Goal: Task Accomplishment & Management: Manage account settings

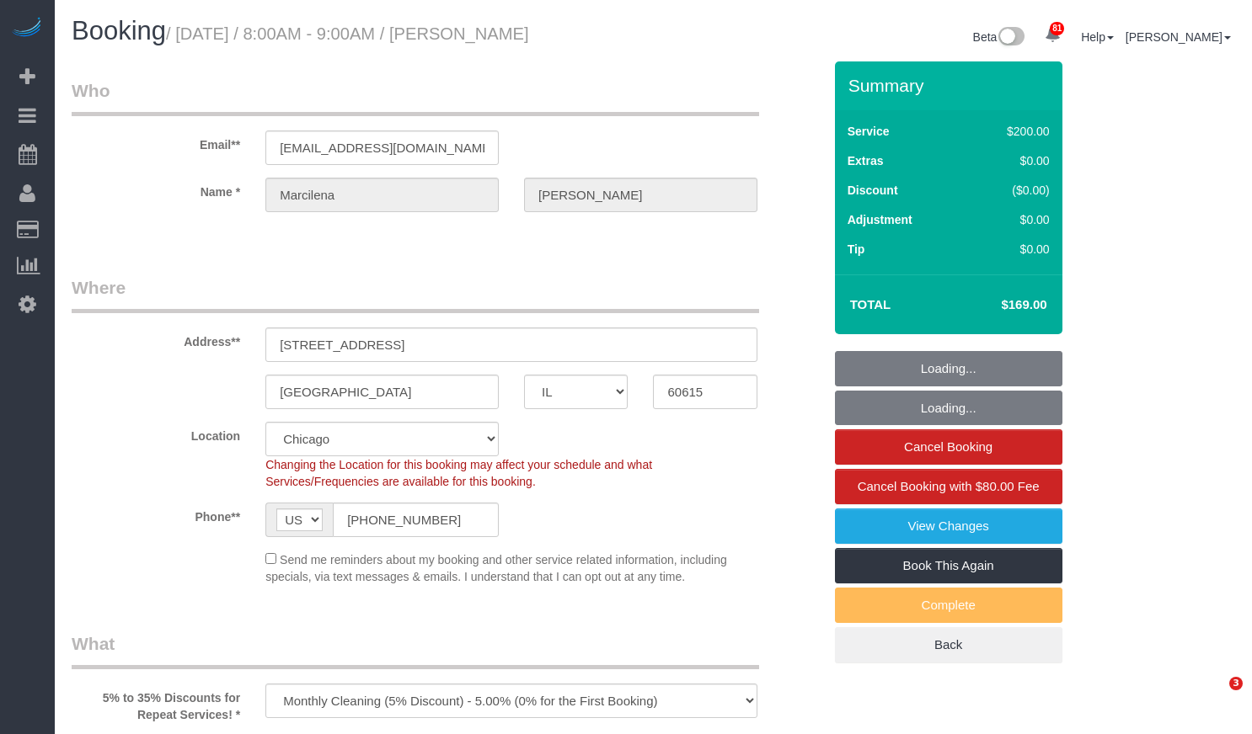
select select "IL"
select select "512"
select select "5"
select select "spot1"
select select "number:1"
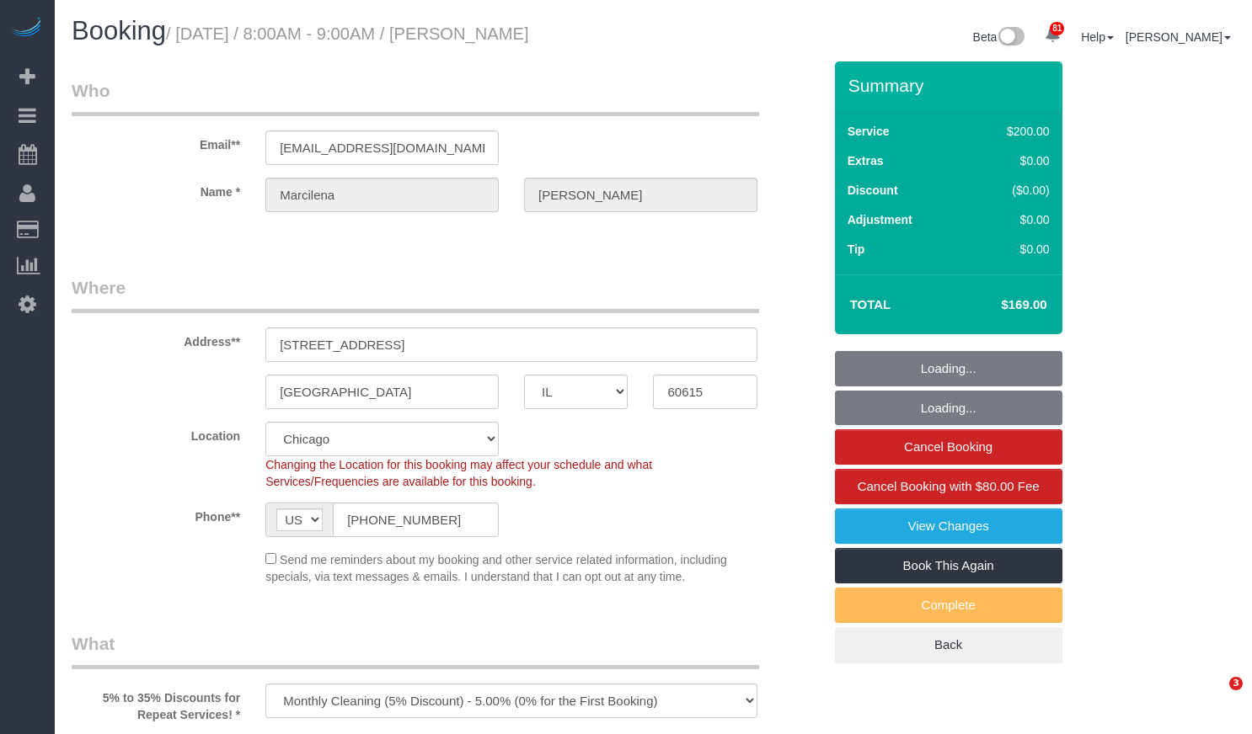
select select "number:58"
select select "number:139"
select select "number:106"
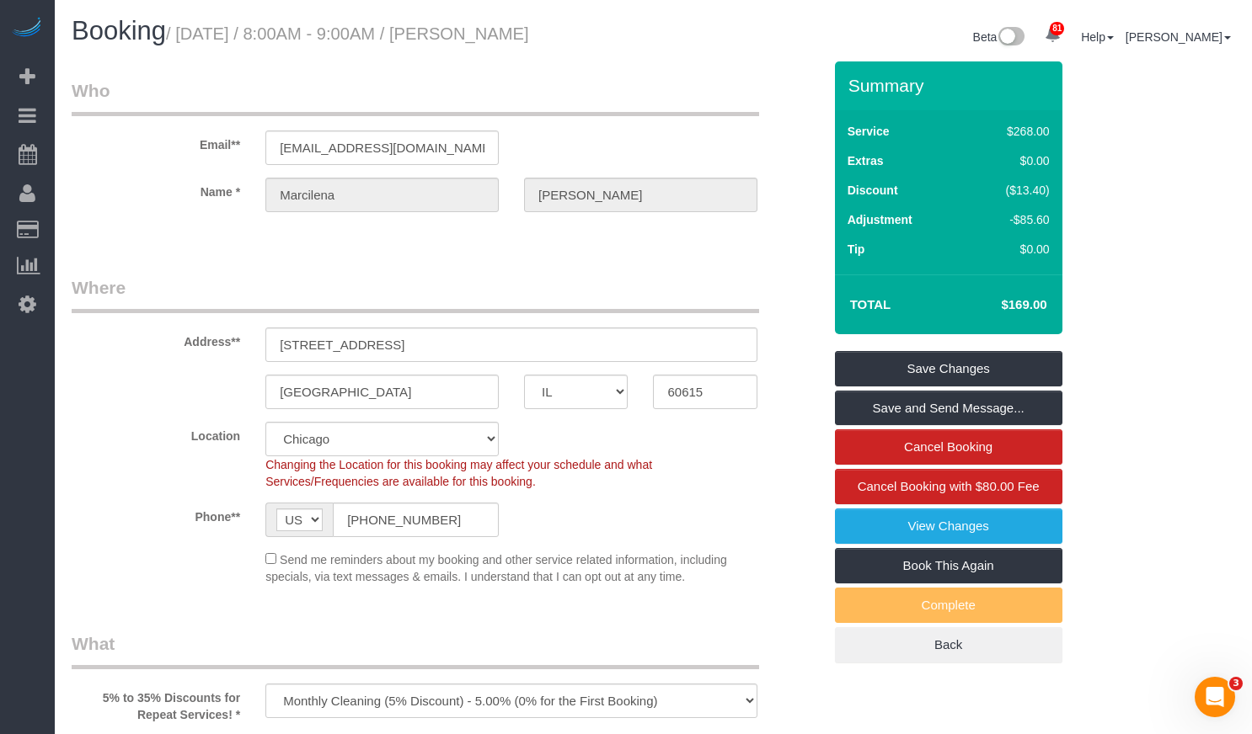
scroll to position [168, 0]
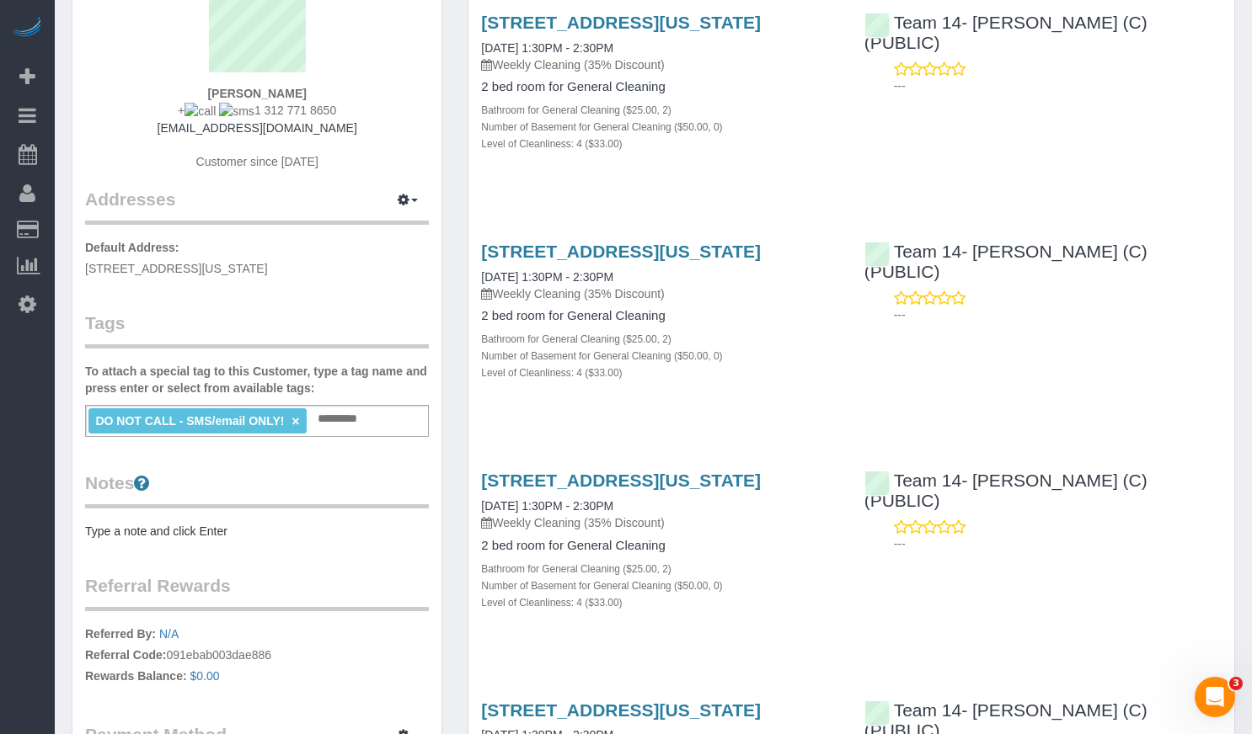
scroll to position [84, 0]
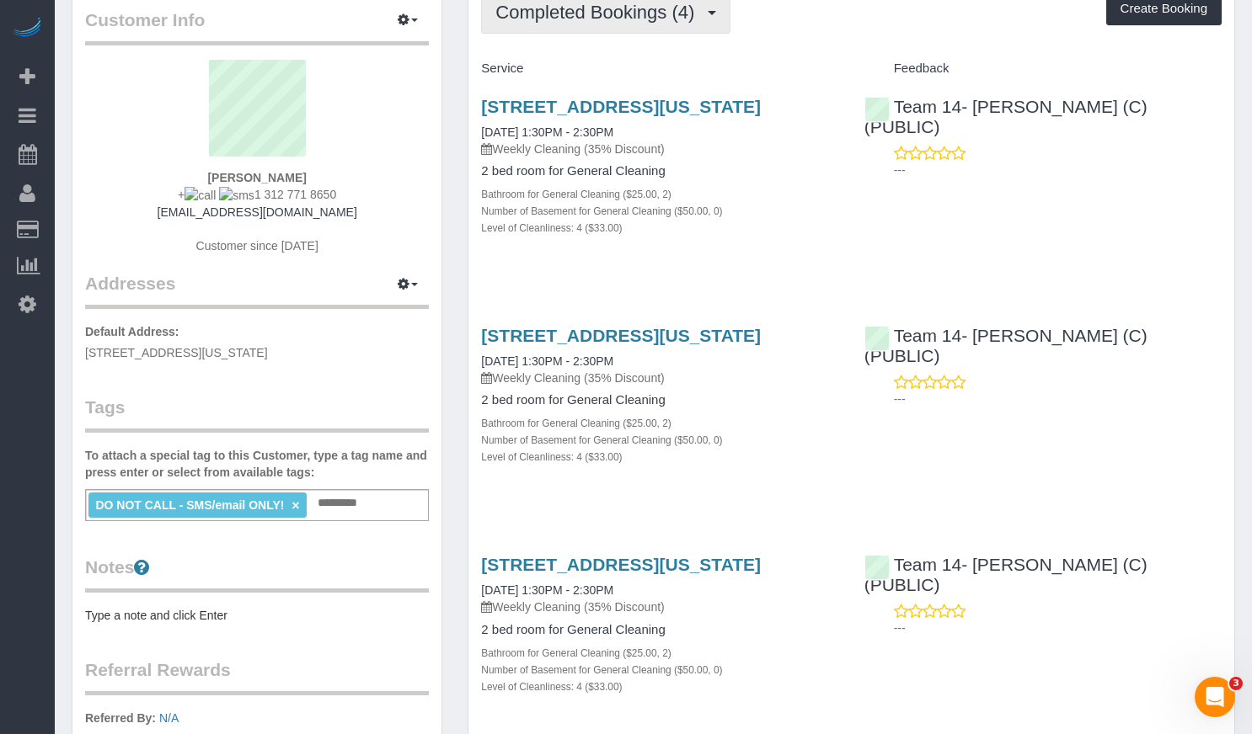
click at [622, 16] on span "Completed Bookings (4)" at bounding box center [598, 12] width 207 height 21
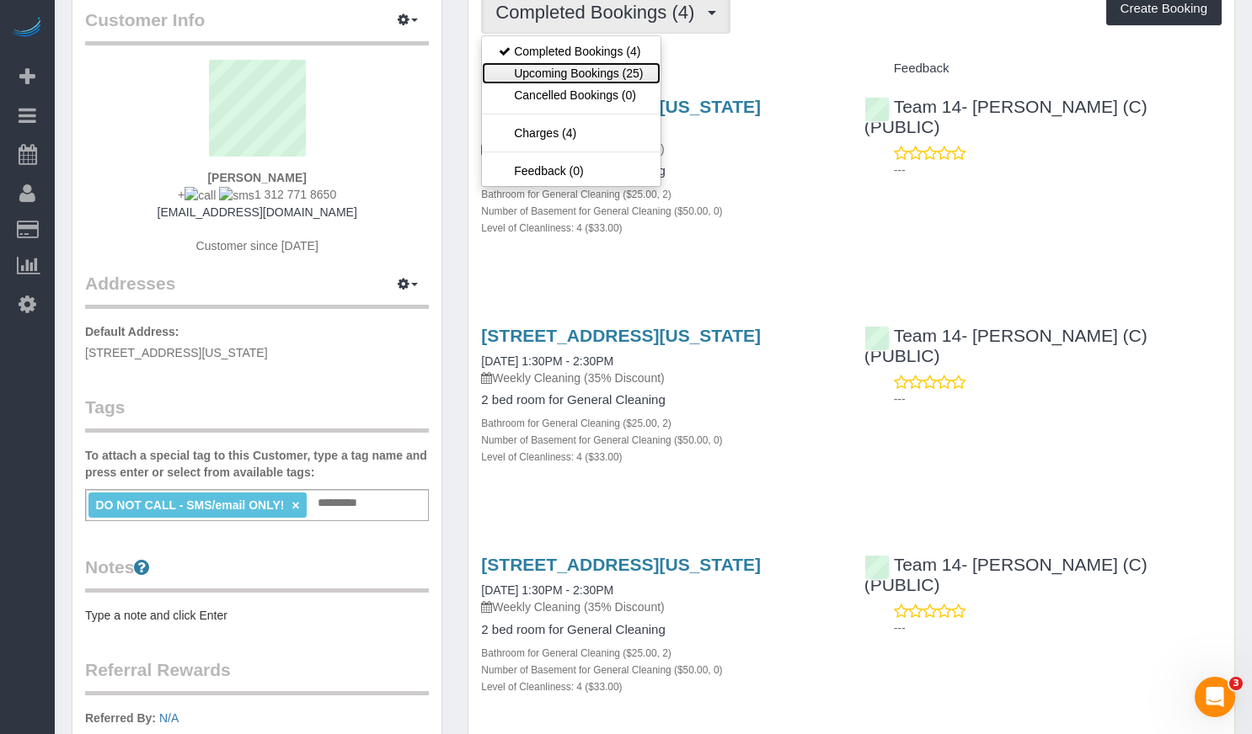
click at [606, 77] on link "Upcoming Bookings (25)" at bounding box center [571, 73] width 178 height 22
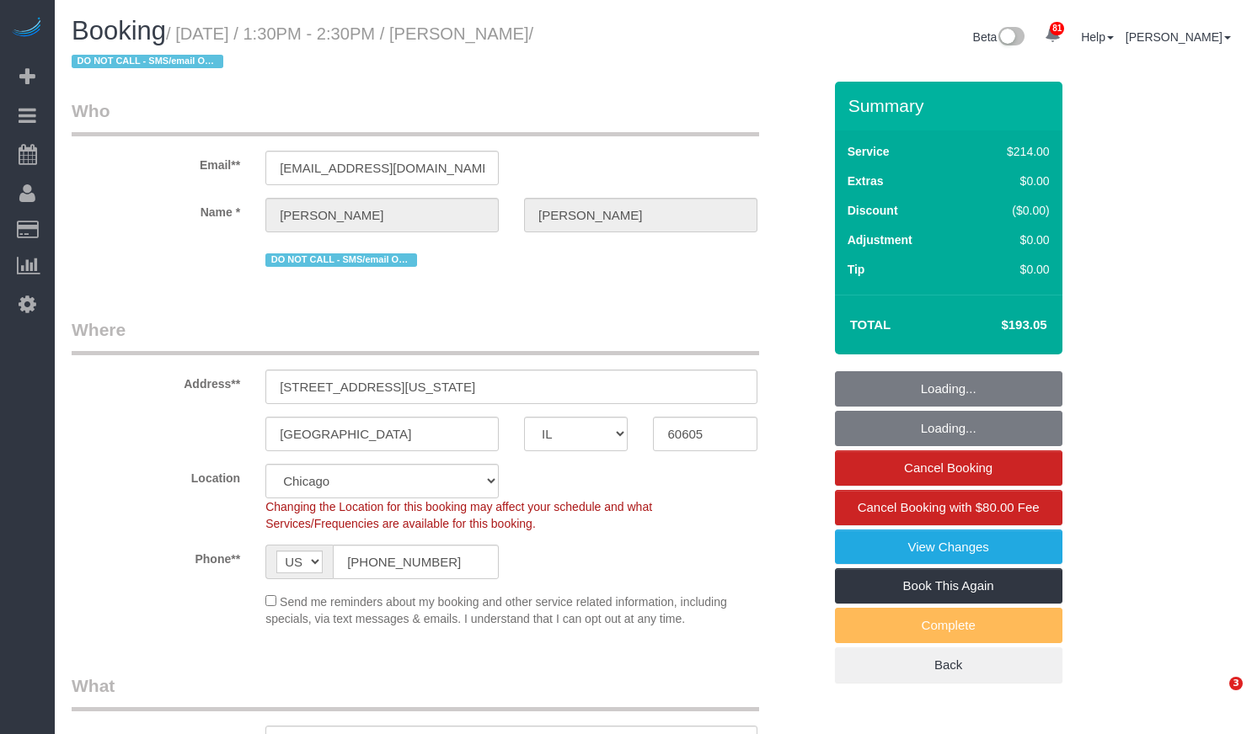
select select "IL"
select select "512"
select select "2"
select select "4"
select select "number:1"
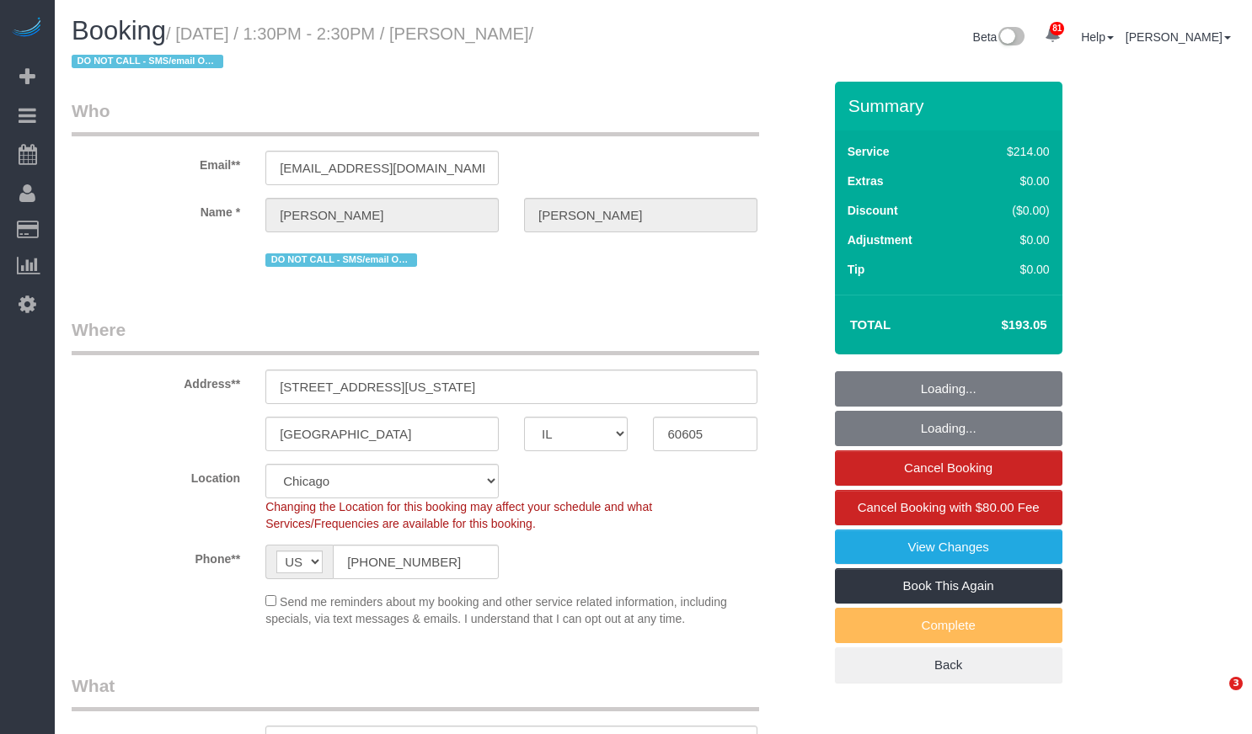
select select "number:58"
select select "number:139"
select select "number:106"
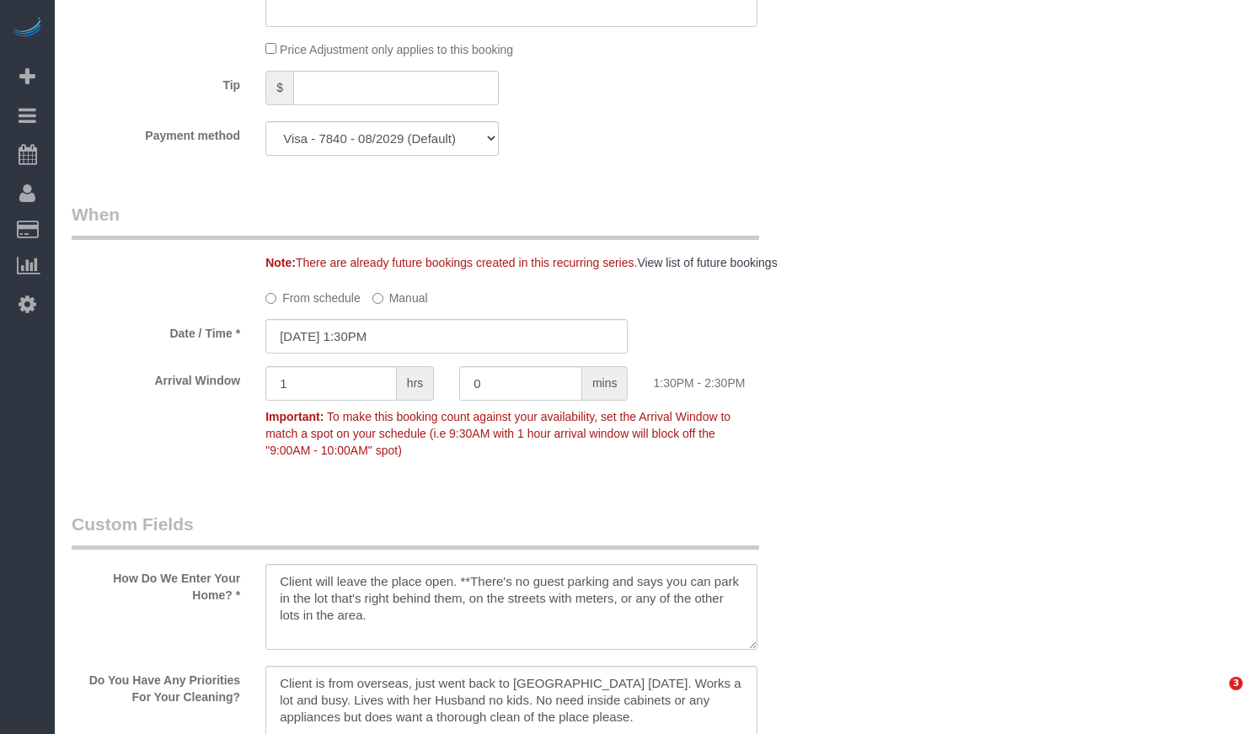
select select "2"
select select "4"
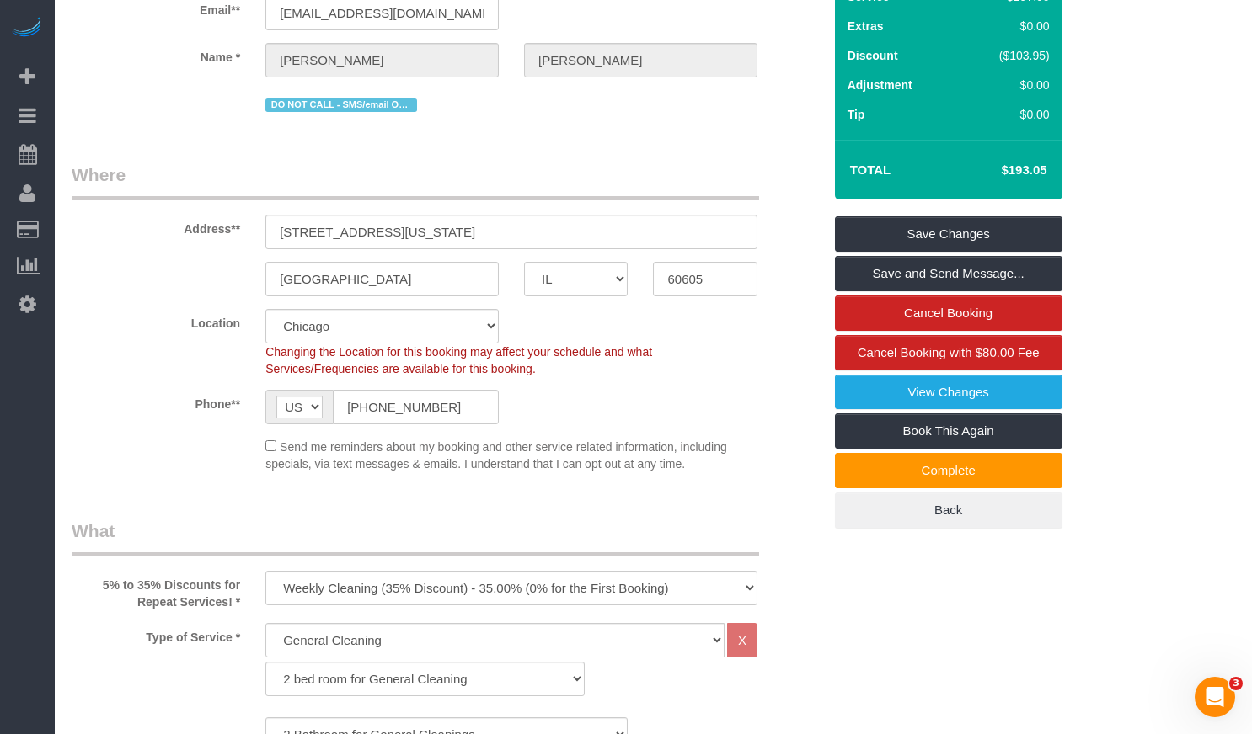
scroll to position [114, 0]
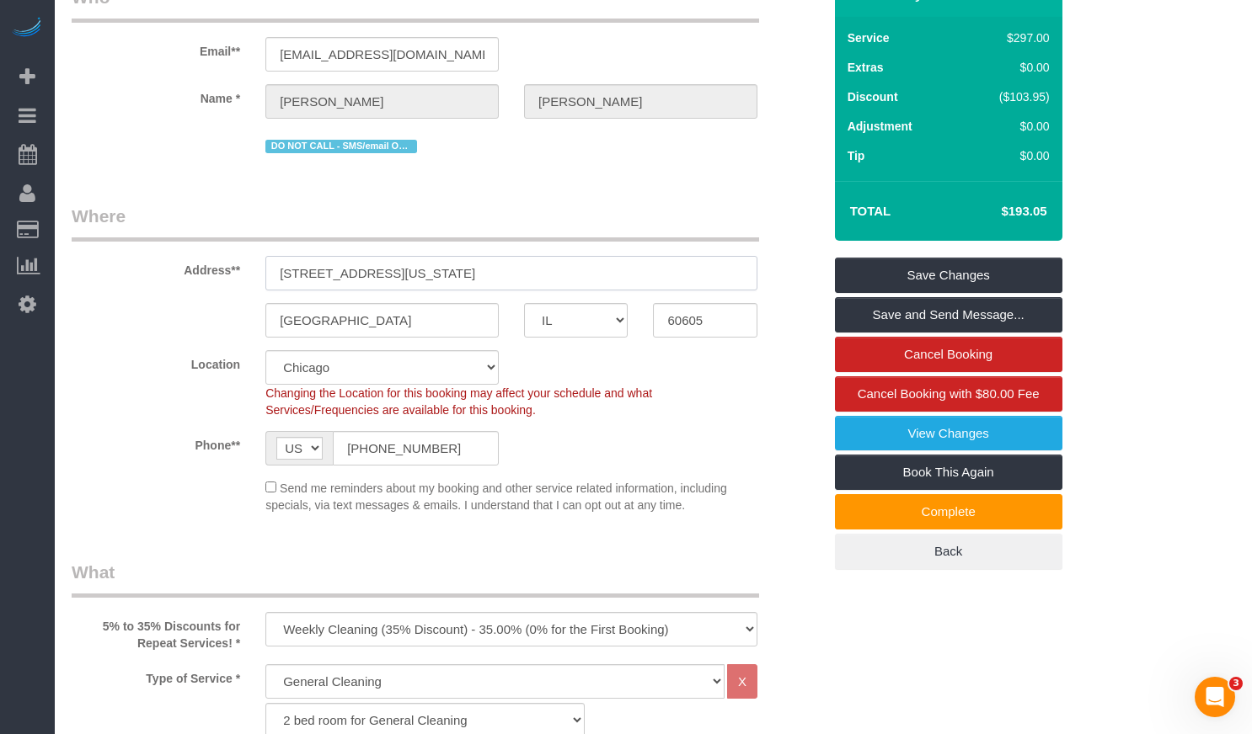
drag, startPoint x: 521, startPoint y: 266, endPoint x: 195, endPoint y: 253, distance: 325.4
click at [195, 253] on div "Address** 1000 S Michigan Ave #5905, , IL , USA" at bounding box center [447, 247] width 776 height 87
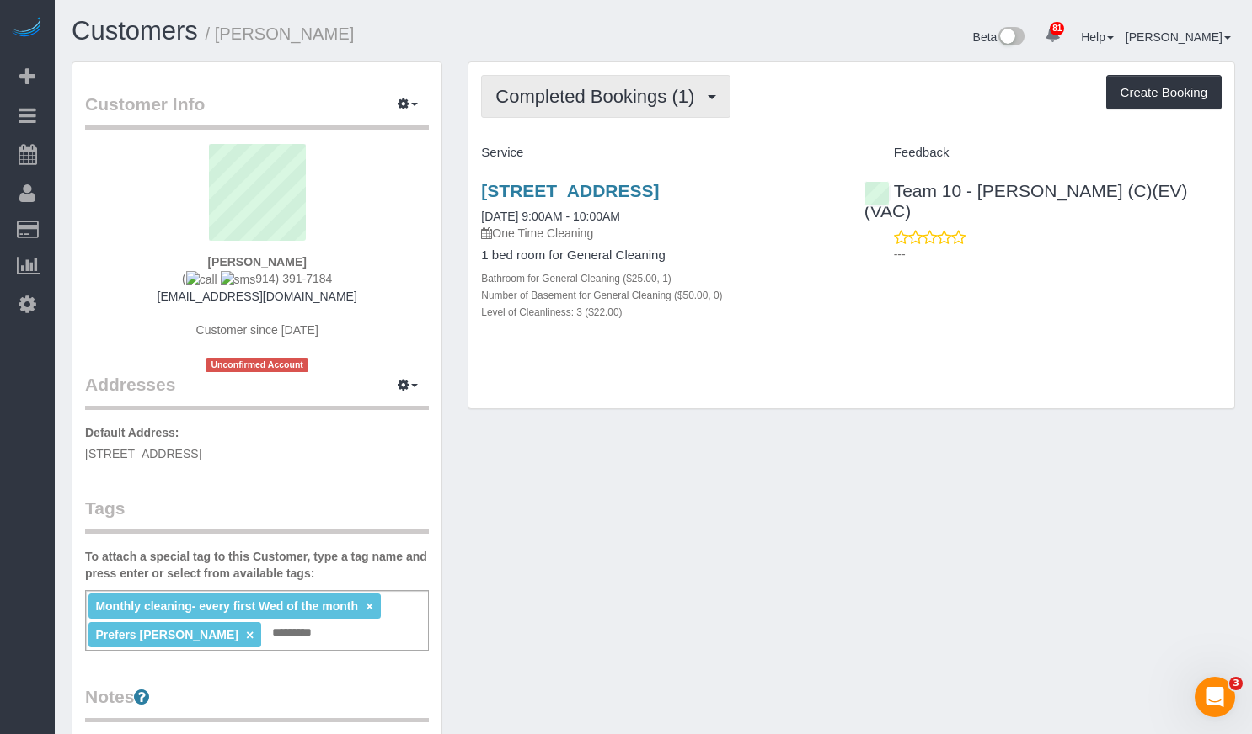
click at [633, 86] on span "Completed Bookings (1)" at bounding box center [598, 96] width 207 height 21
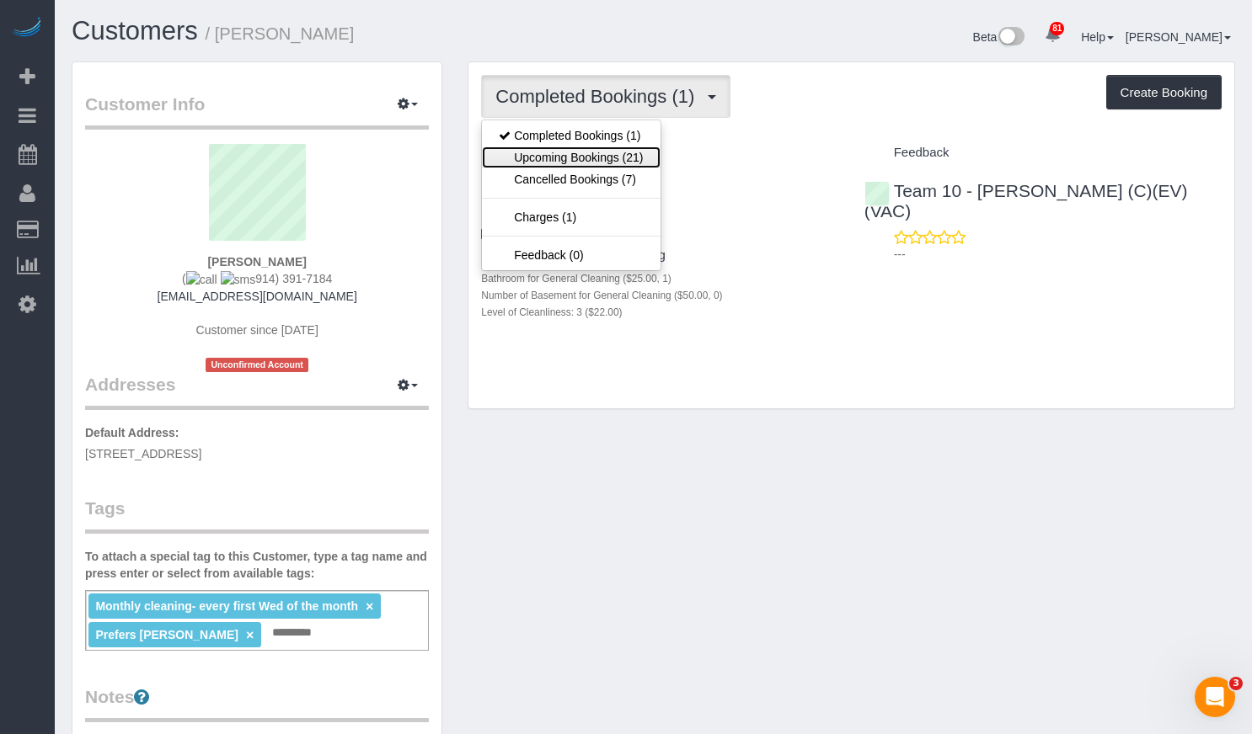
click at [558, 162] on link "Upcoming Bookings (21)" at bounding box center [571, 158] width 178 height 22
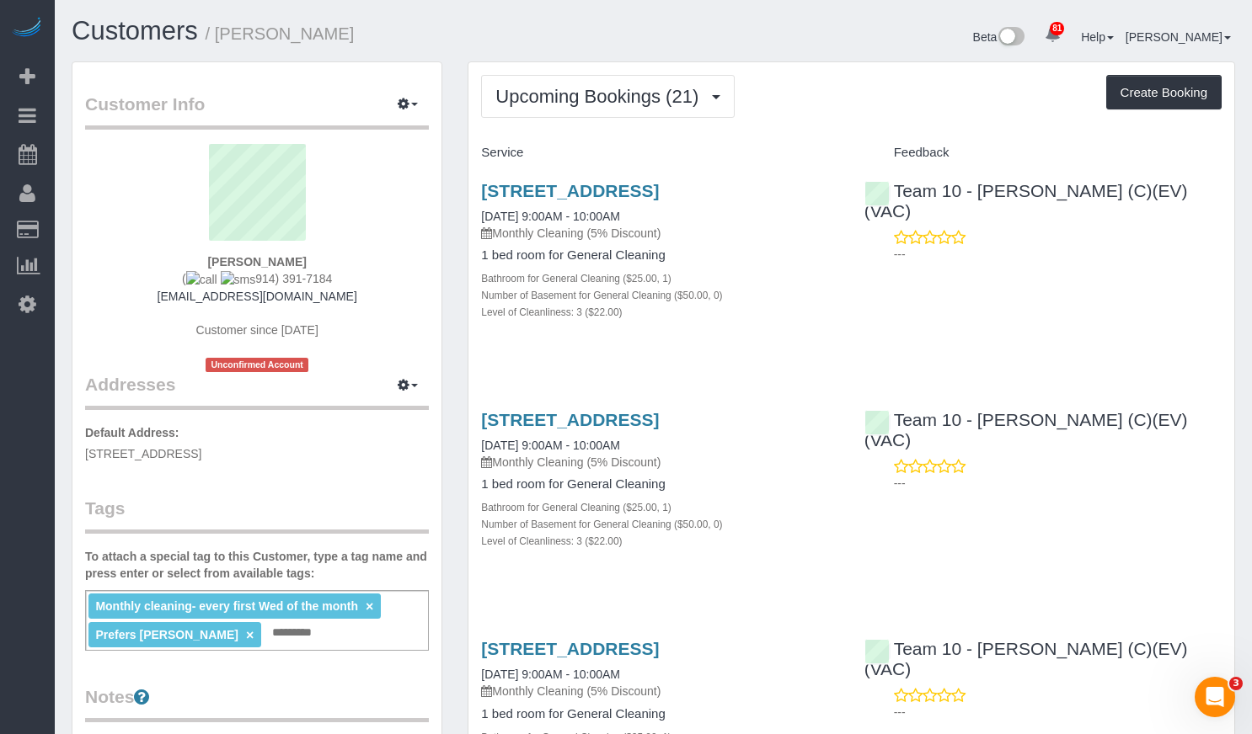
click at [823, 42] on div "Beta 81 Your Notifications You have 0 alerts × You have 1 to charge for [DATE] …" at bounding box center [951, 39] width 595 height 45
click at [583, 76] on button "Upcoming Bookings (21)" at bounding box center [608, 96] width 254 height 43
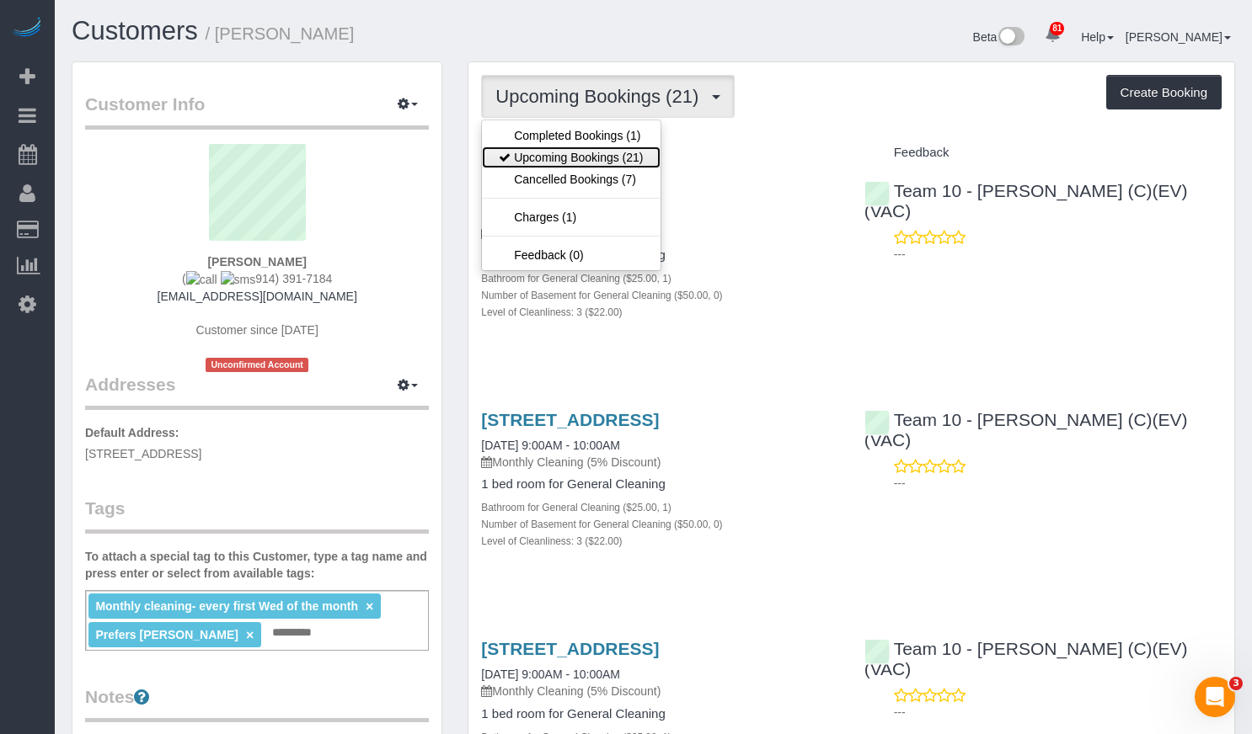
click at [591, 157] on link "Upcoming Bookings (21)" at bounding box center [571, 158] width 178 height 22
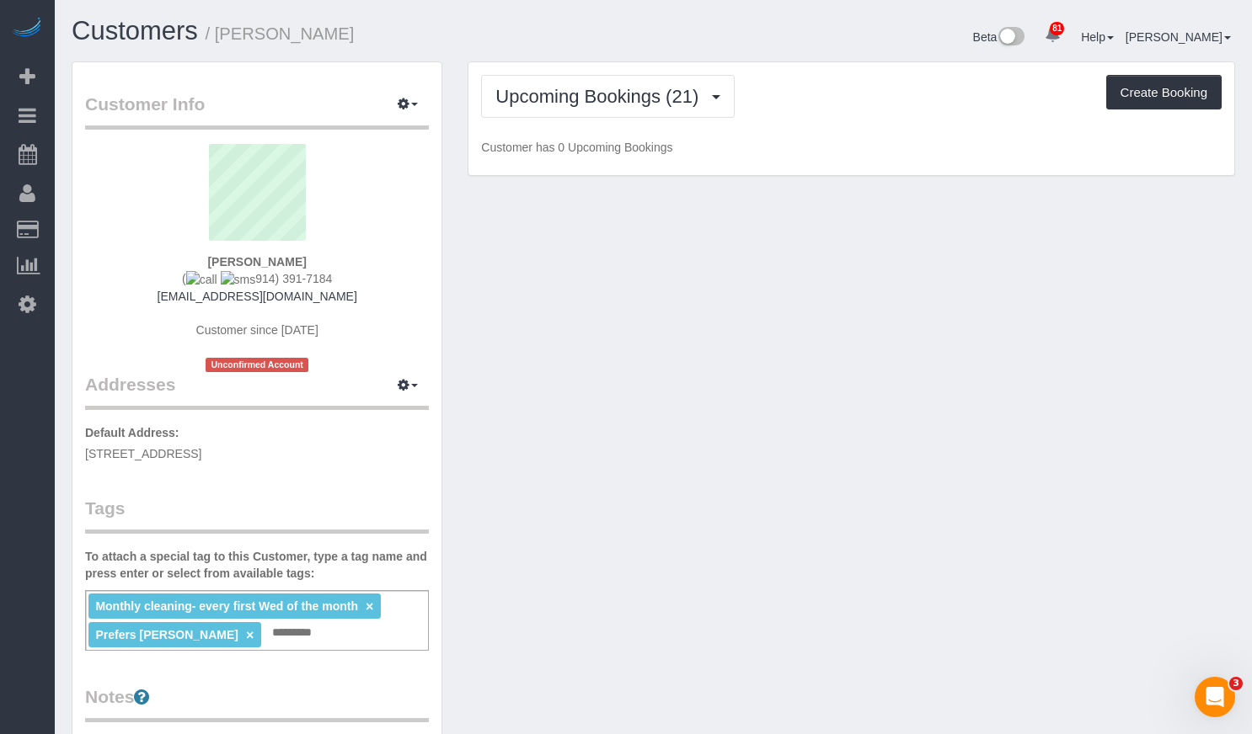
click at [826, 91] on div "Upcoming Bookings (21) Completed Bookings (1) Upcoming Bookings (21) Cancelled …" at bounding box center [851, 96] width 740 height 43
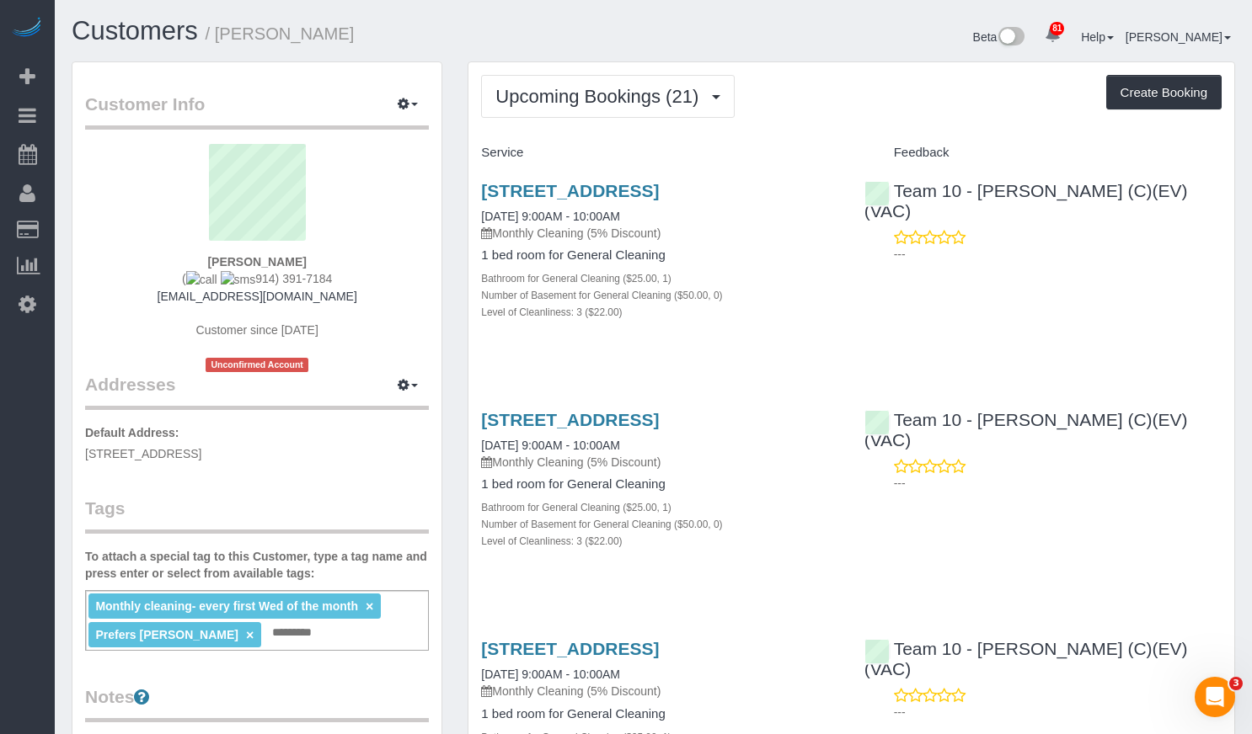
drag, startPoint x: 416, startPoint y: 38, endPoint x: 214, endPoint y: 33, distance: 202.2
click at [214, 33] on h1 "Customers / [PERSON_NAME]" at bounding box center [356, 31] width 569 height 29
copy small "[PERSON_NAME]"
